Goal: Task Accomplishment & Management: Complete application form

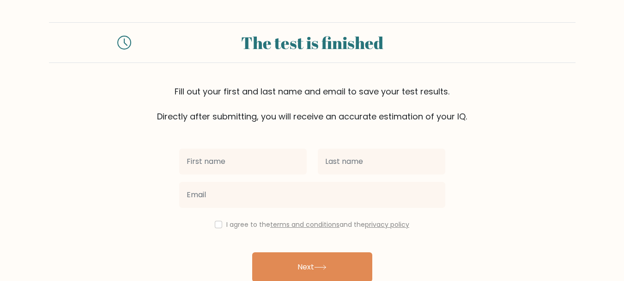
click at [235, 160] on input "text" at bounding box center [243, 161] width 128 height 26
type input "rj"
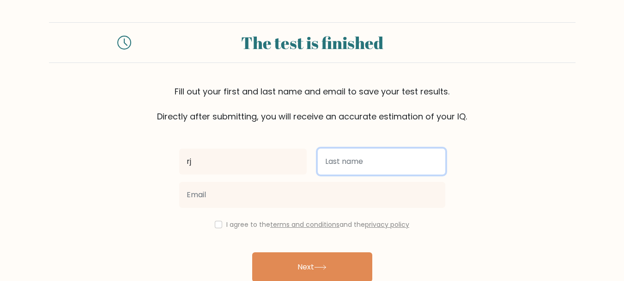
click at [345, 161] on input "text" at bounding box center [382, 161] width 128 height 26
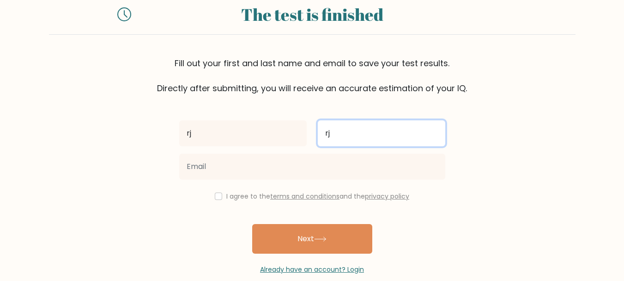
scroll to position [44, 0]
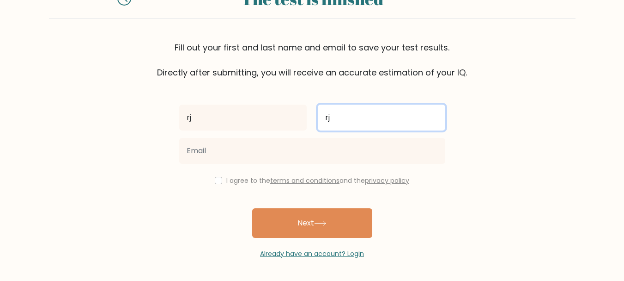
type input "rj"
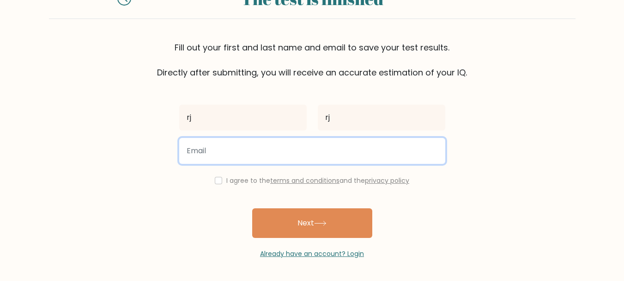
click at [257, 145] on input "email" at bounding box center [312, 151] width 266 height 26
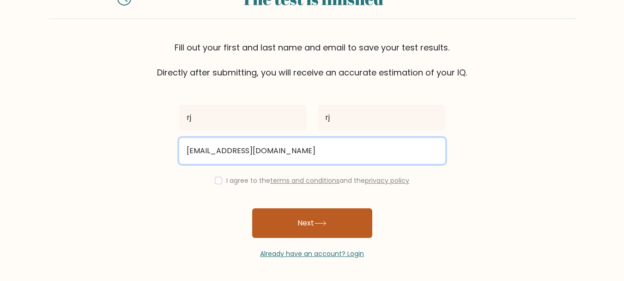
type input "[EMAIL_ADDRESS][DOMAIN_NAME]"
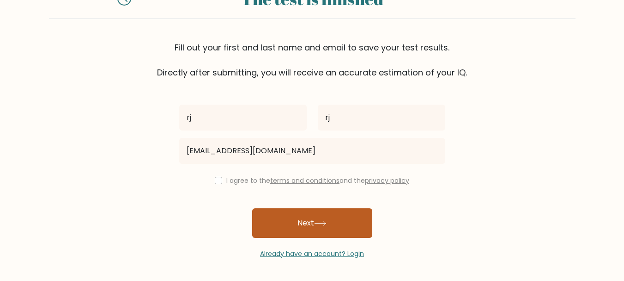
click at [283, 221] on button "Next" at bounding box center [312, 223] width 120 height 30
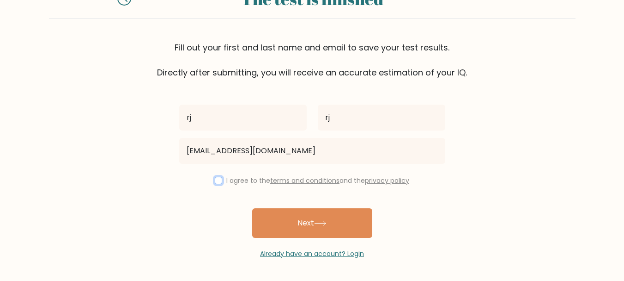
click at [219, 177] on input "checkbox" at bounding box center [218, 180] width 7 height 7
checkbox input "true"
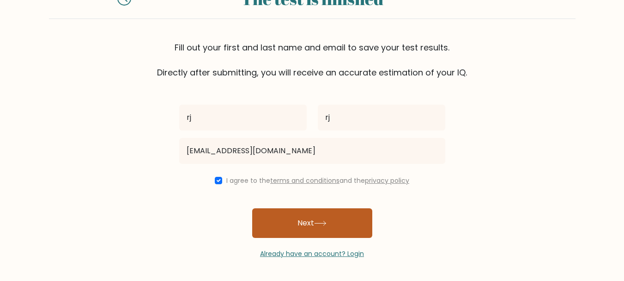
click at [286, 213] on button "Next" at bounding box center [312, 223] width 120 height 30
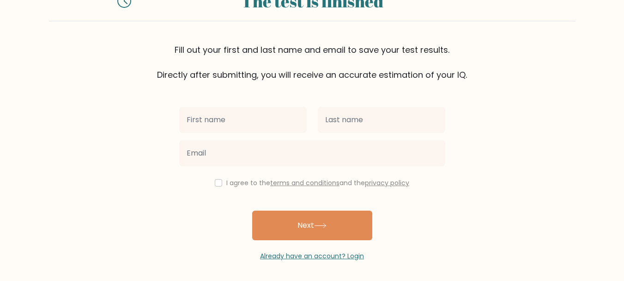
scroll to position [71, 0]
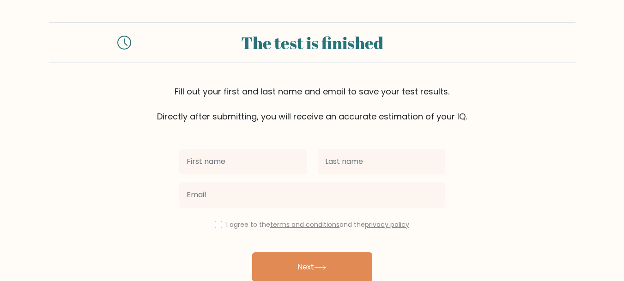
click at [196, 161] on input "text" at bounding box center [243, 161] width 128 height 26
type input "rj"
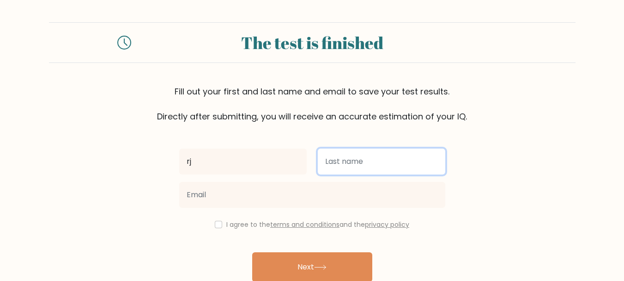
click at [334, 164] on input "text" at bounding box center [382, 161] width 128 height 26
type input "rj"
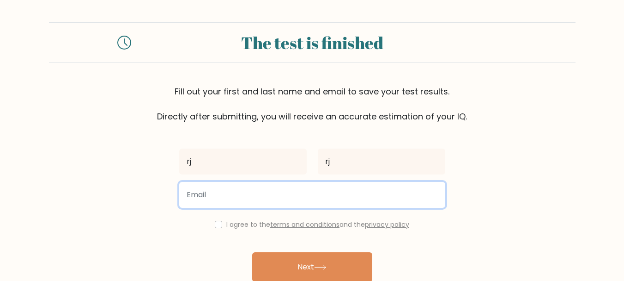
click at [280, 189] on input "email" at bounding box center [312, 195] width 266 height 26
type input "rj@gmail.com"
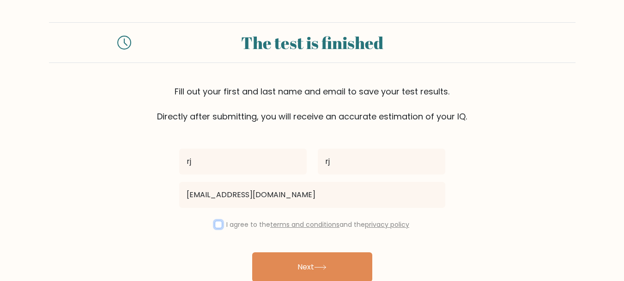
click at [217, 223] on input "checkbox" at bounding box center [218, 223] width 7 height 7
checkbox input "true"
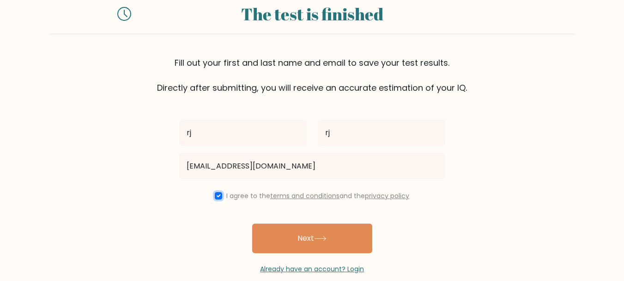
scroll to position [44, 0]
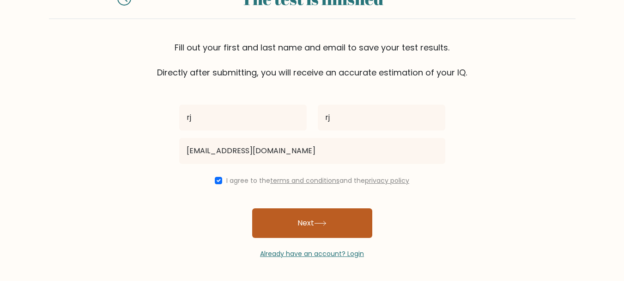
click at [318, 235] on button "Next" at bounding box center [312, 223] width 120 height 30
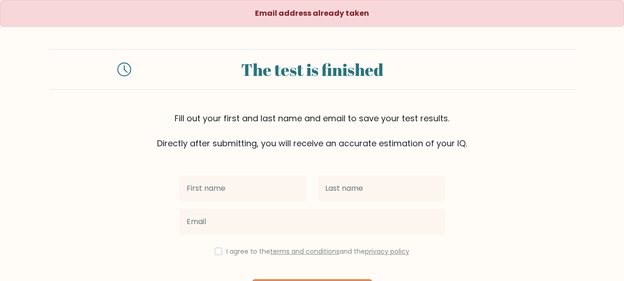
click at [250, 183] on input "text" at bounding box center [243, 188] width 128 height 26
type input "rj"
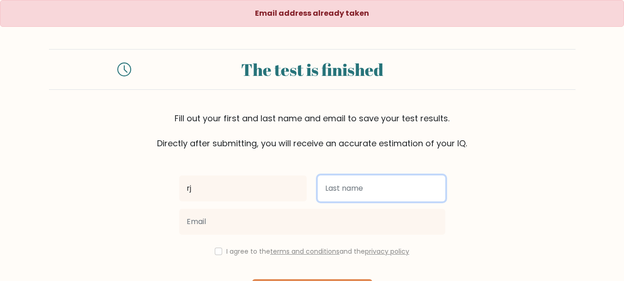
click at [345, 191] on input "text" at bounding box center [382, 188] width 128 height 26
type input "rj"
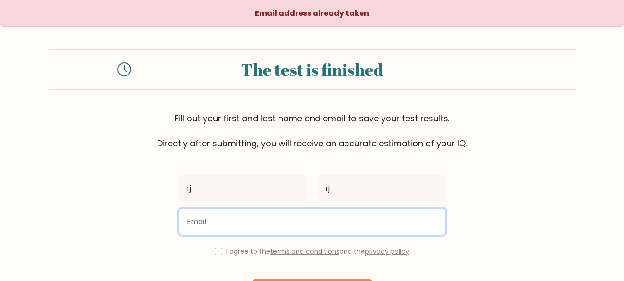
click at [272, 219] on input "email" at bounding box center [312, 221] width 266 height 26
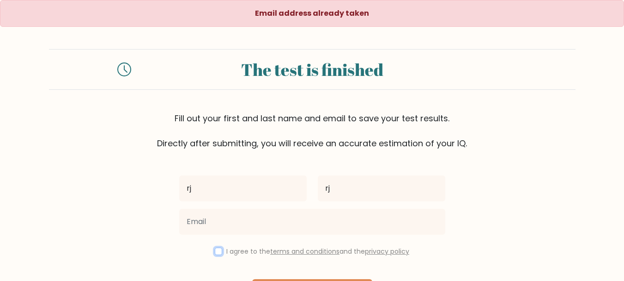
click at [215, 251] on input "checkbox" at bounding box center [218, 250] width 7 height 7
checkbox input "true"
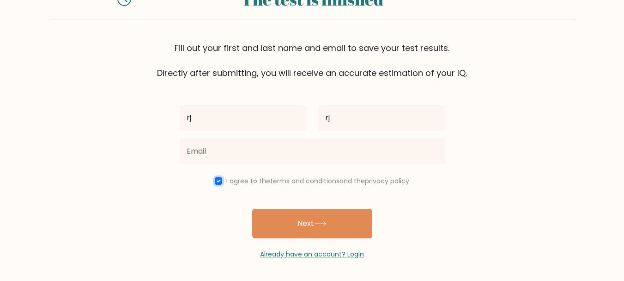
scroll to position [71, 0]
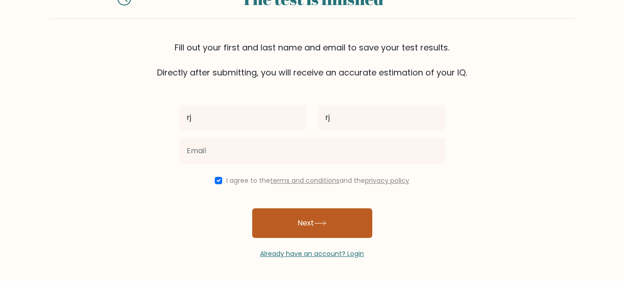
click at [308, 224] on button "Next" at bounding box center [312, 223] width 120 height 30
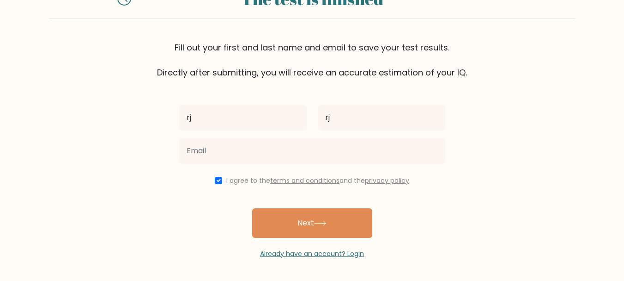
click at [308, 173] on div "rj rj I agree to the terms and conditions and the privacy policy Next Already h…" at bounding box center [312, 169] width 277 height 180
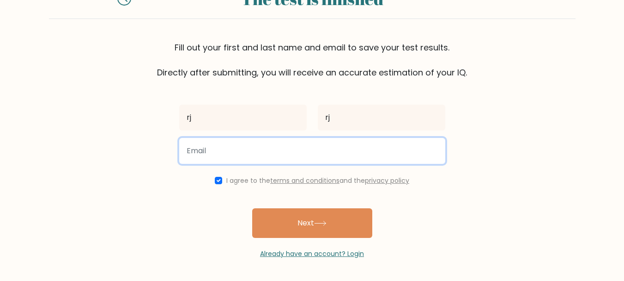
click at [269, 150] on input "email" at bounding box center [312, 151] width 266 height 26
type input "[EMAIL_ADDRESS][DOMAIN_NAME]"
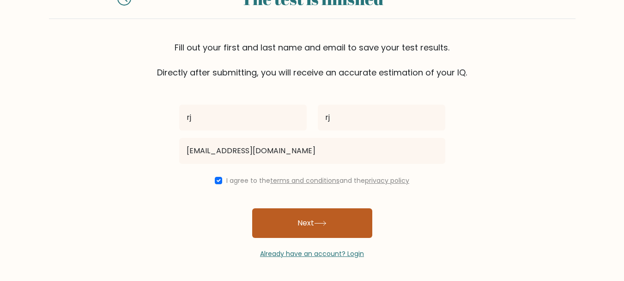
click at [274, 217] on button "Next" at bounding box center [312, 223] width 120 height 30
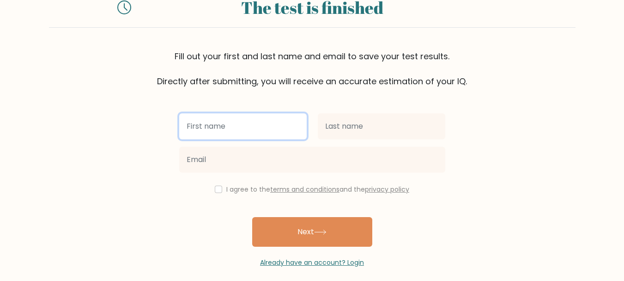
scroll to position [71, 0]
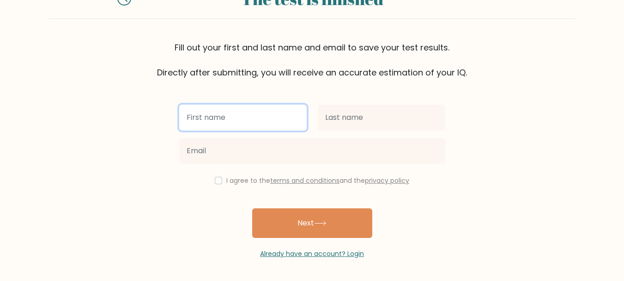
click at [265, 126] on input "text" at bounding box center [243, 117] width 128 height 26
type input "rj"
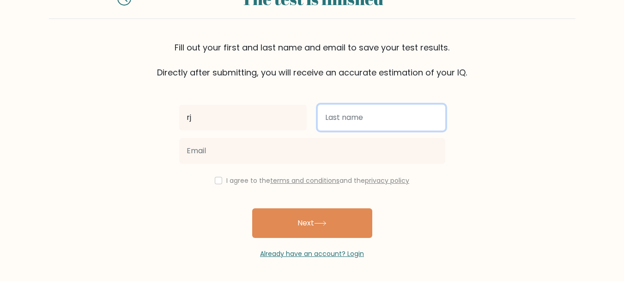
click at [343, 119] on input "text" at bounding box center [382, 117] width 128 height 26
type input "rj"
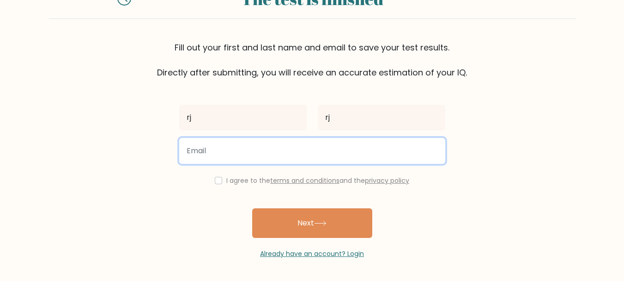
click at [211, 153] on input "email" at bounding box center [312, 151] width 266 height 26
type input "rj@gmail.com"
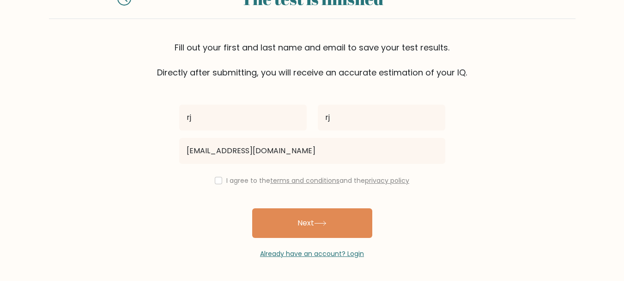
click at [220, 180] on div "I agree to the terms and conditions and the privacy policy" at bounding box center [312, 180] width 277 height 11
click at [215, 181] on input "checkbox" at bounding box center [218, 180] width 7 height 7
checkbox input "true"
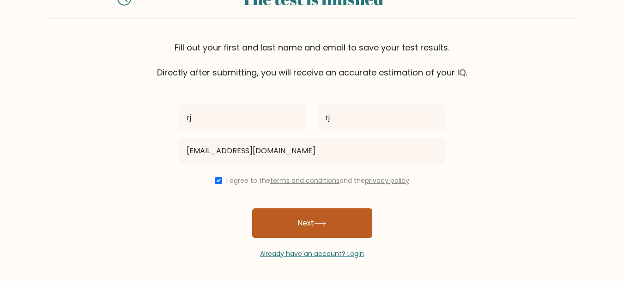
click at [294, 222] on button "Next" at bounding box center [312, 223] width 120 height 30
